Goal: Task Accomplishment & Management: Use online tool/utility

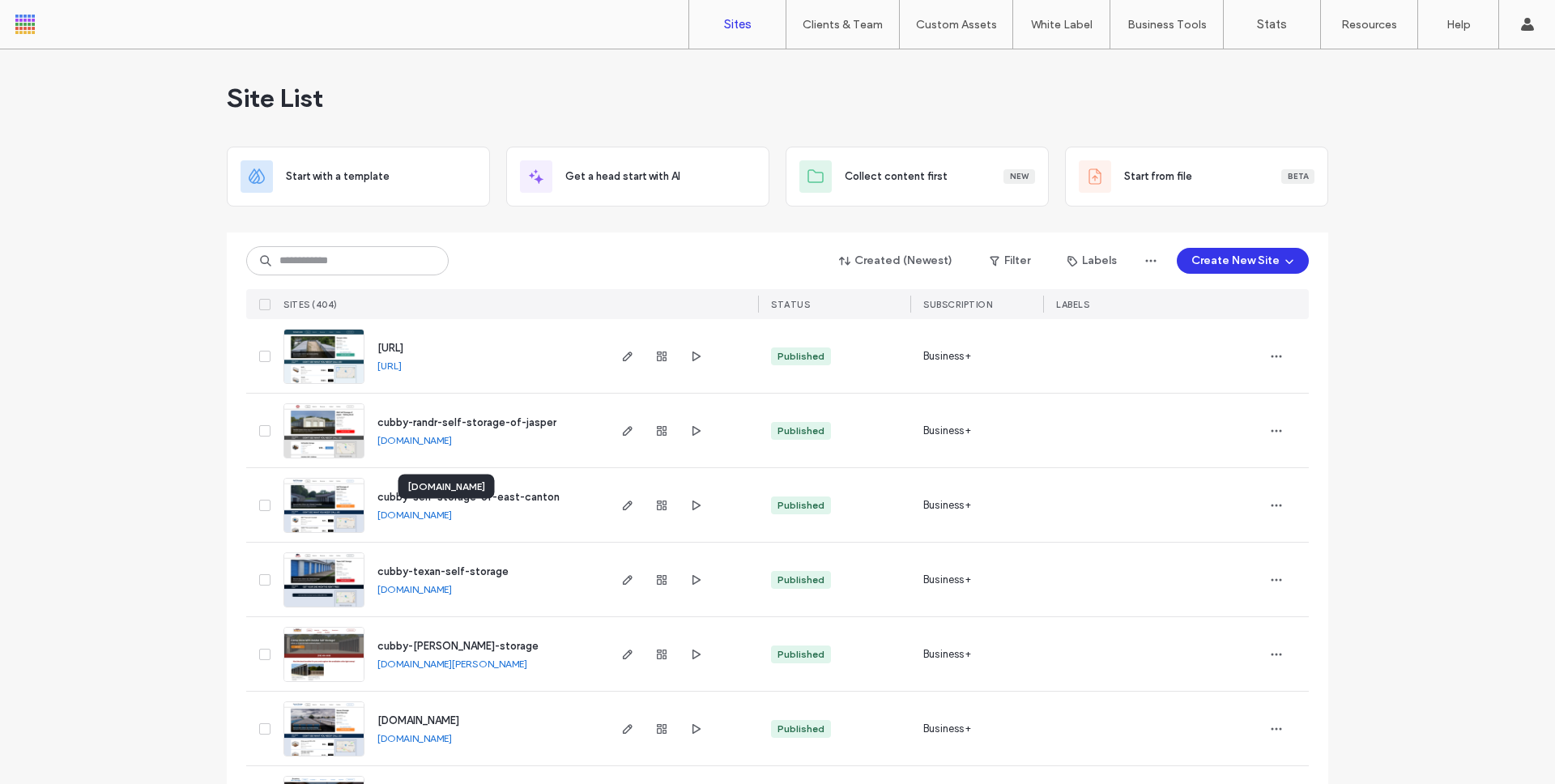
click at [452, 516] on link "cubby-self-storage-of-east-canton.multiscreensite.com" at bounding box center [415, 515] width 75 height 12
click at [629, 509] on span "button" at bounding box center [627, 505] width 19 height 19
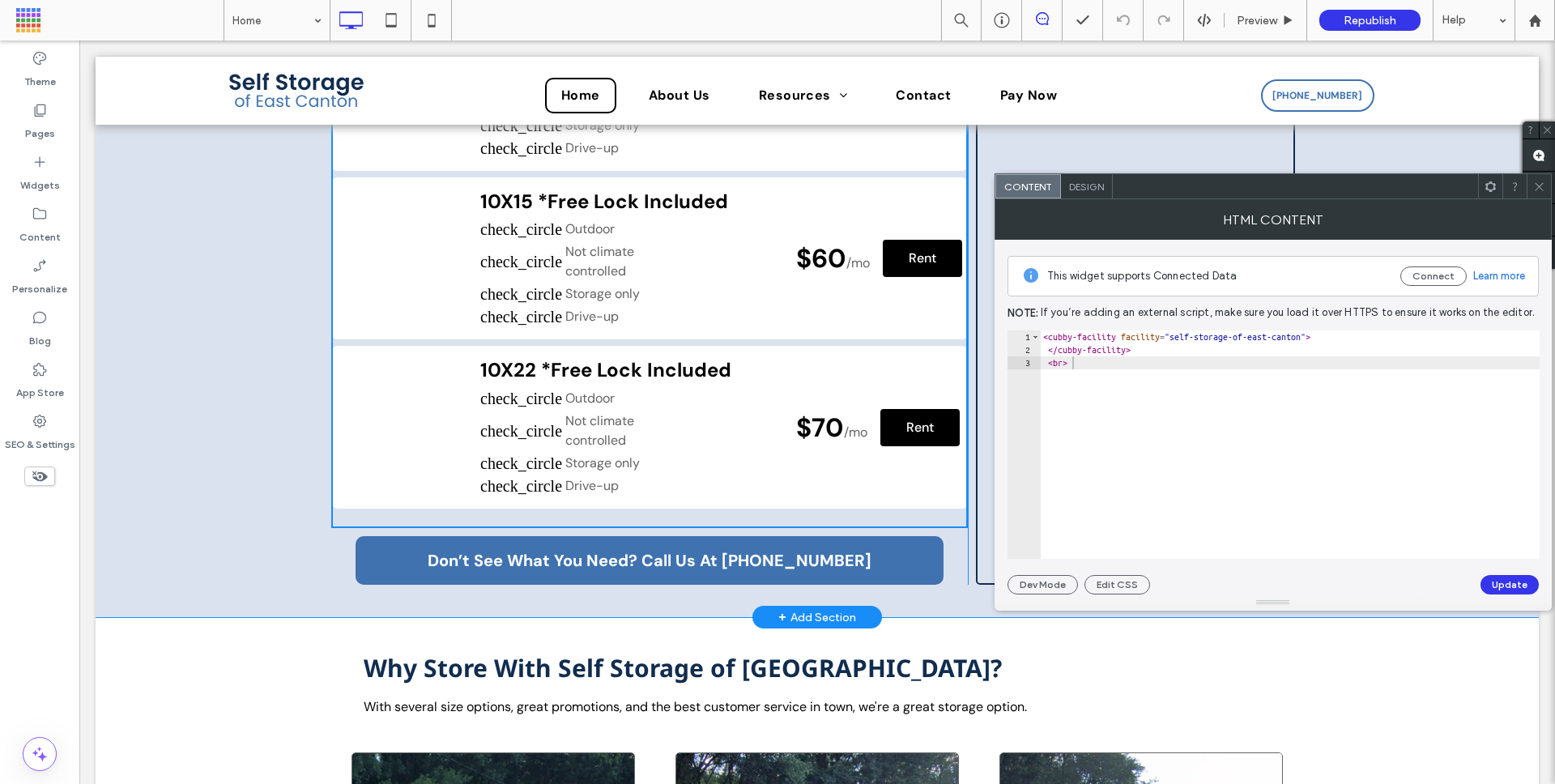
scroll to position [518, 0]
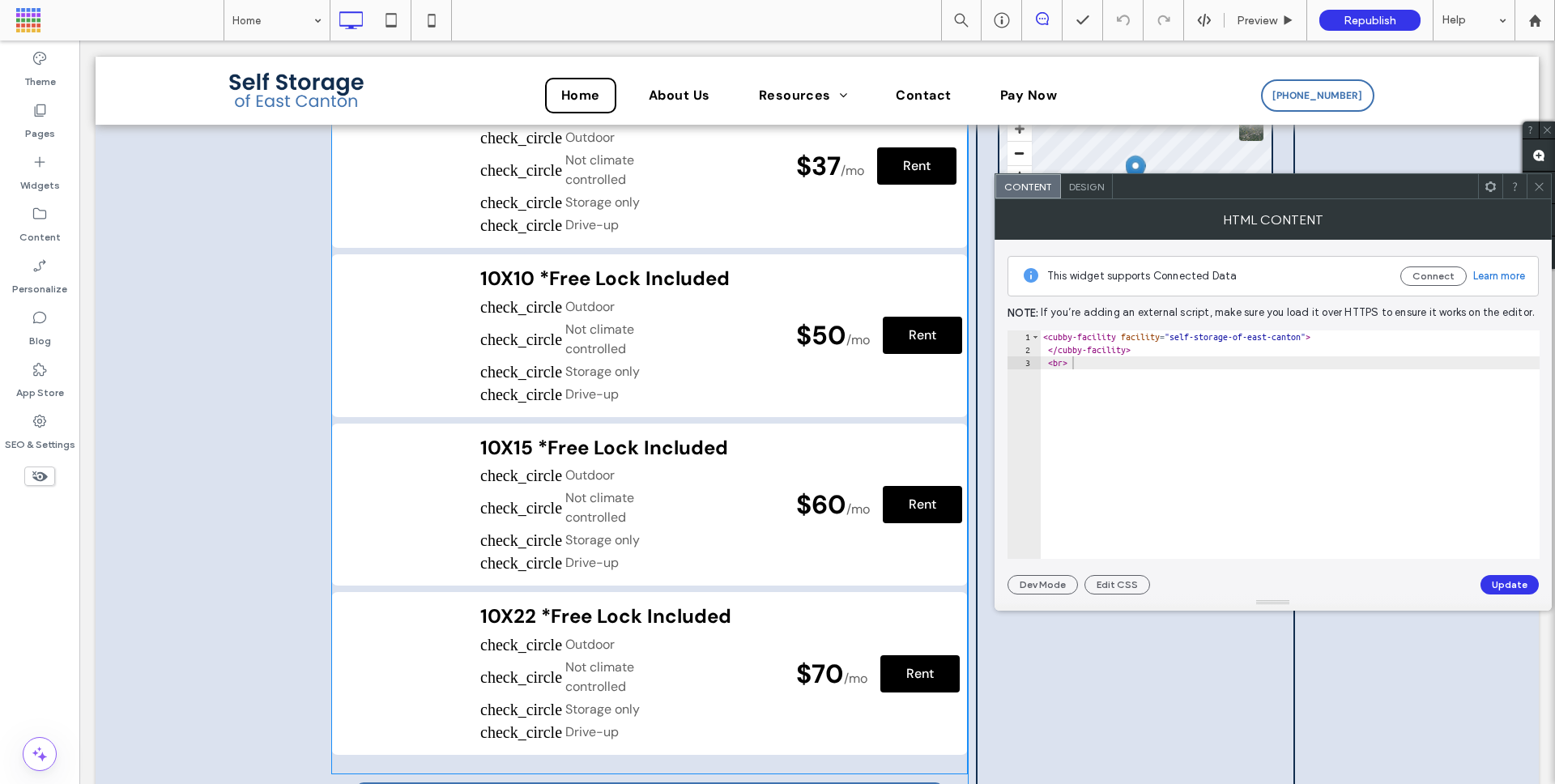
click at [510, 384] on span at bounding box center [649, 430] width 637 height 689
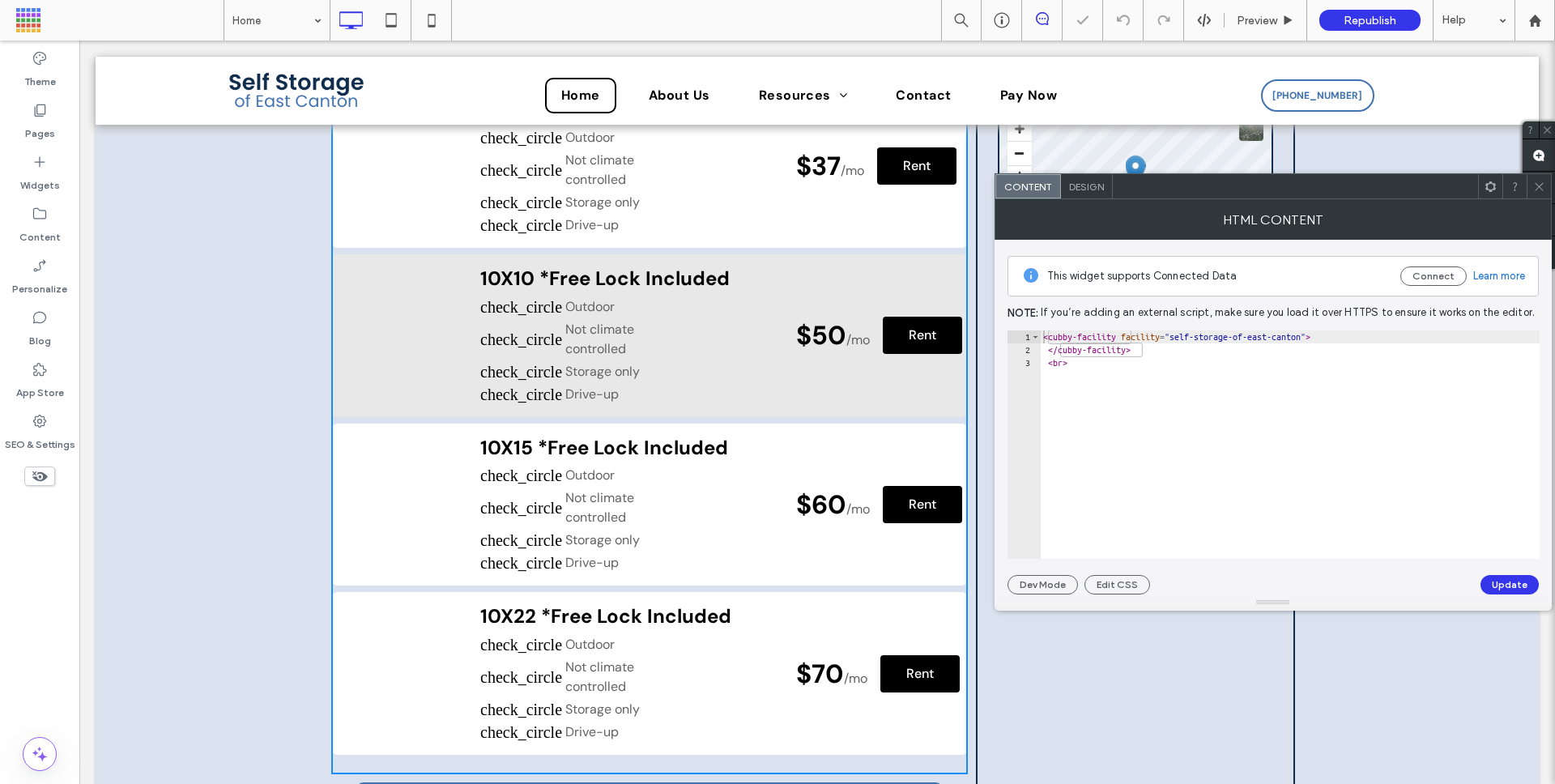
click at [512, 374] on li "Storage only" at bounding box center [573, 372] width 186 height 19
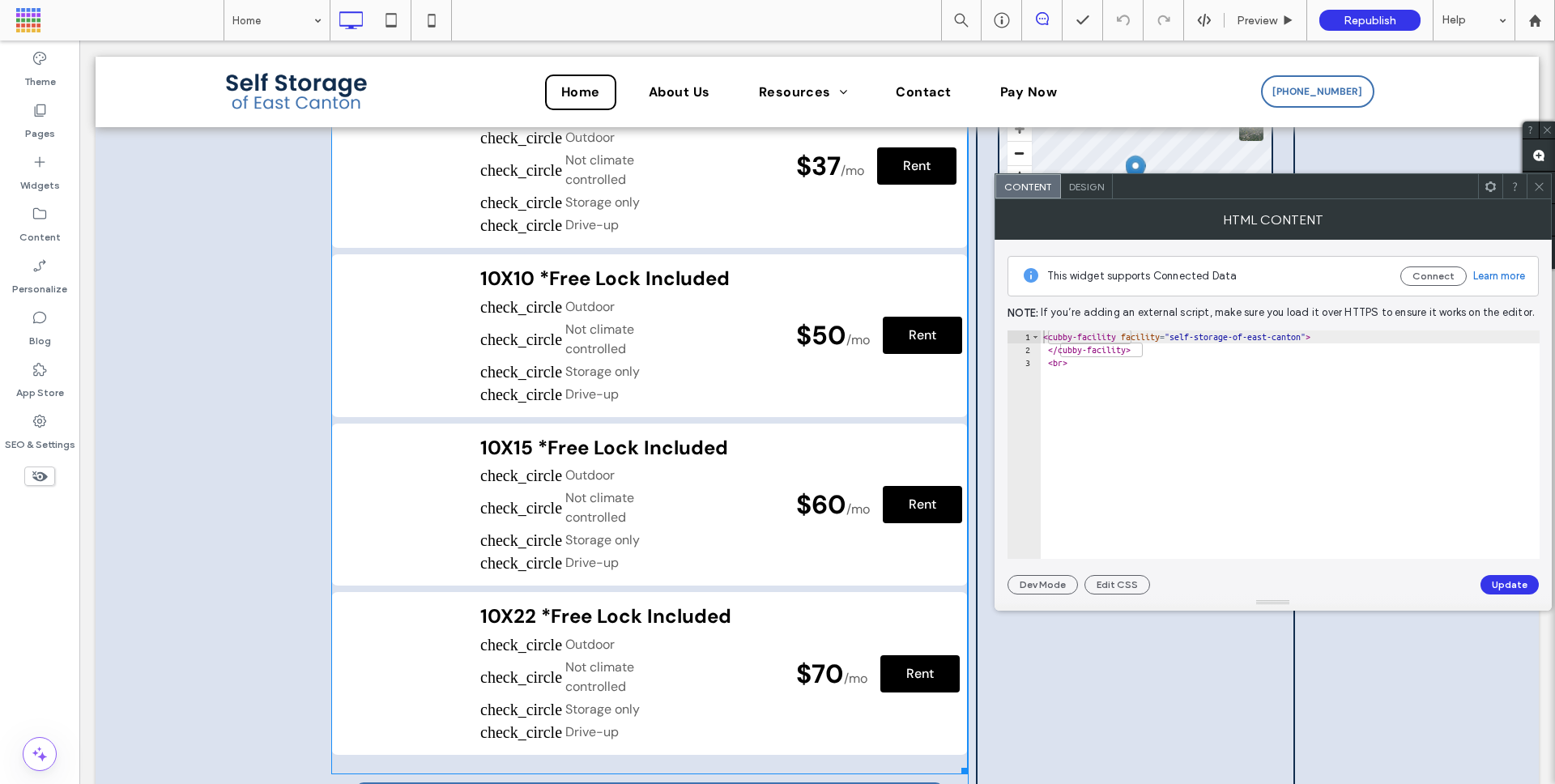
click at [514, 306] on span at bounding box center [649, 430] width 637 height 689
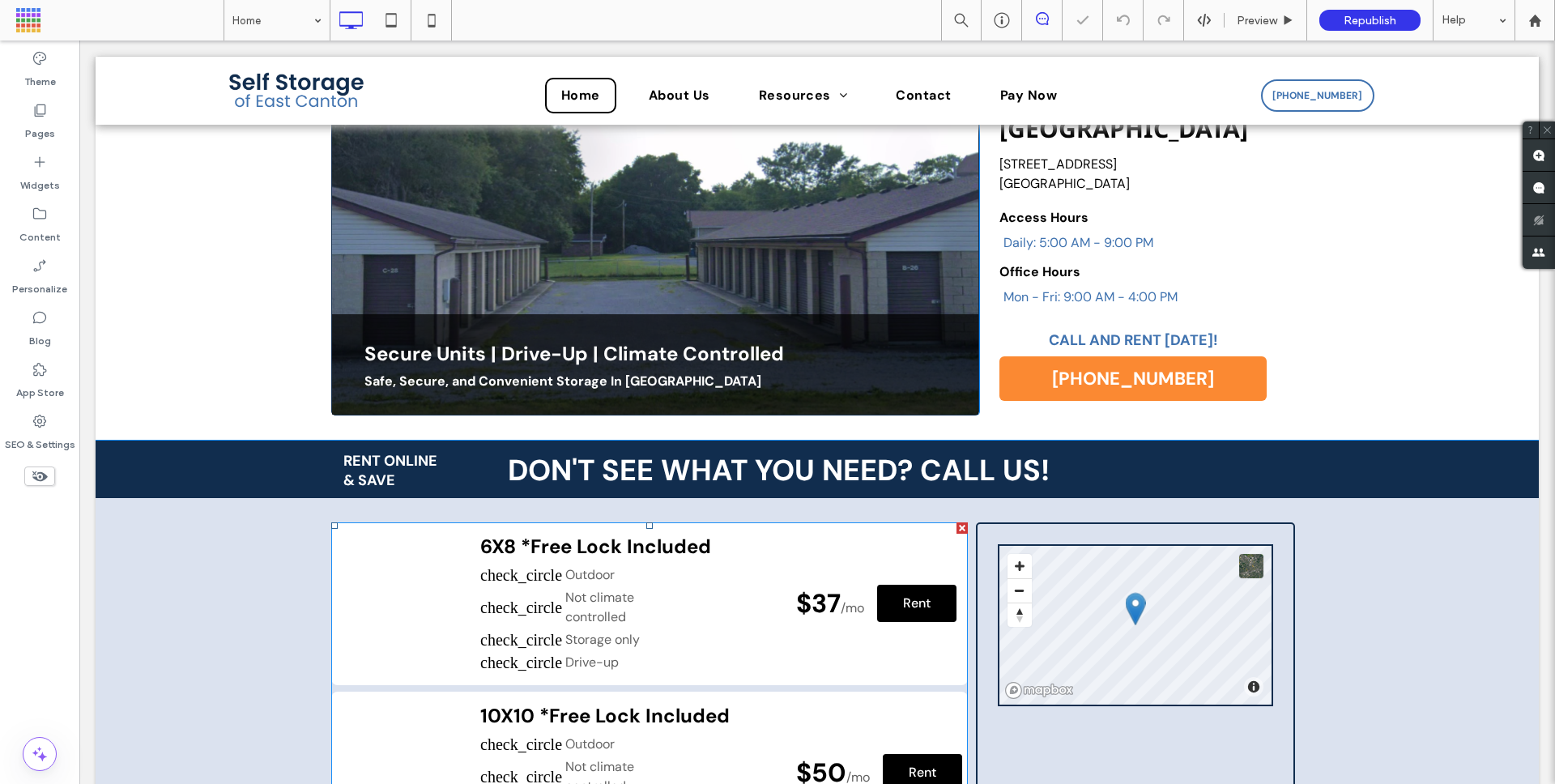
scroll to position [0, 0]
